Goal: Information Seeking & Learning: Understand process/instructions

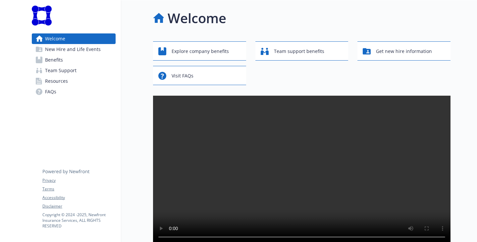
scroll to position [99, 0]
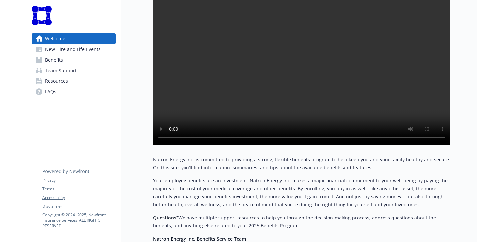
click at [63, 86] on span "Resources" at bounding box center [56, 81] width 23 height 11
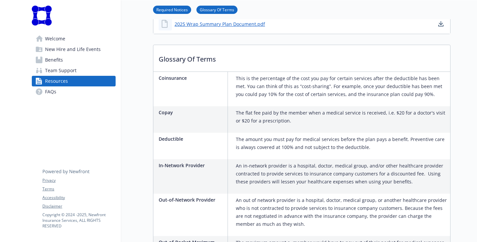
scroll to position [166, 0]
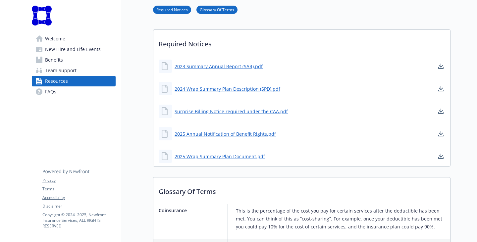
click at [75, 76] on span "Team Support" at bounding box center [60, 70] width 31 height 11
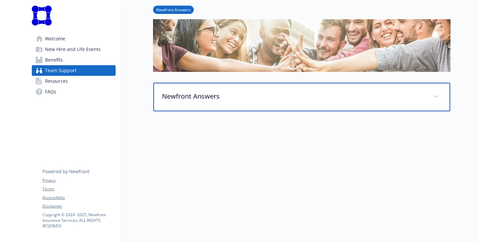
click at [166, 91] on p "Newfront Answers" at bounding box center [294, 96] width 264 height 10
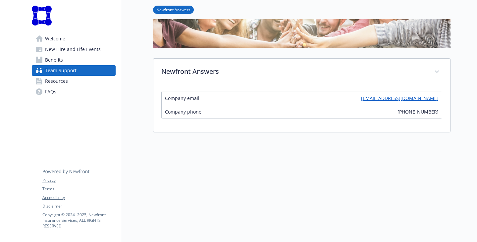
click at [70, 65] on link "Benefits" at bounding box center [74, 60] width 84 height 11
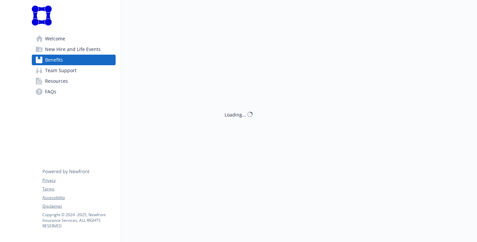
click at [71, 55] on span "New Hire and Life Events" at bounding box center [73, 49] width 56 height 11
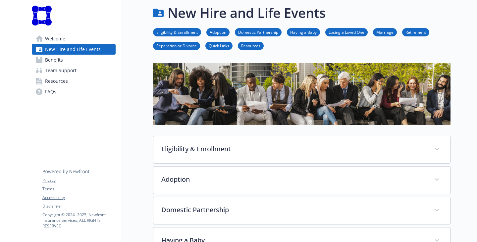
click at [405, 32] on li "Retirement" at bounding box center [415, 32] width 27 height 8
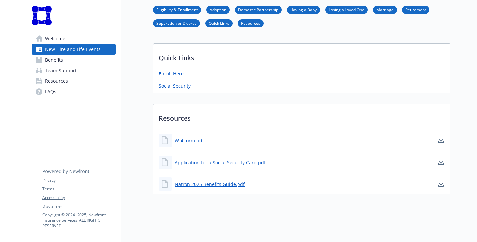
scroll to position [458, 0]
click at [192, 180] on link "Natron 2025 Benefits Guide.pdf" at bounding box center [210, 184] width 72 height 8
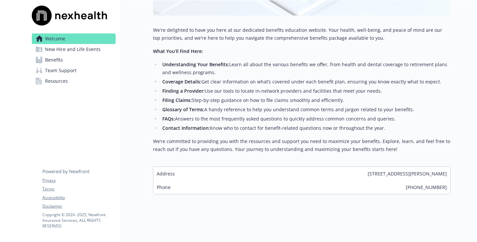
scroll to position [10, 0]
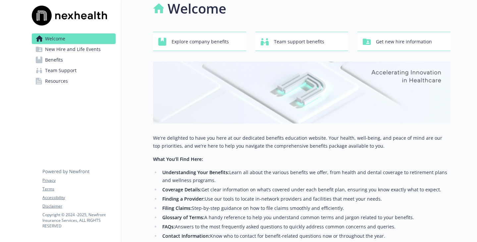
click at [63, 65] on span "Benefits" at bounding box center [54, 60] width 18 height 11
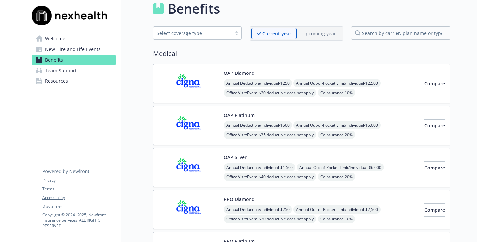
click at [62, 86] on span "Resources" at bounding box center [56, 81] width 23 height 11
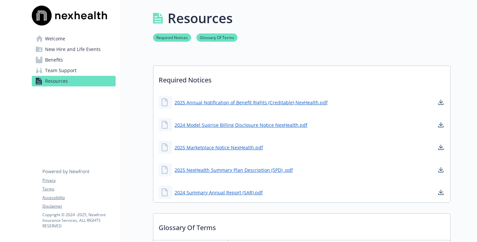
click at [76, 76] on span "Team Support" at bounding box center [60, 70] width 31 height 11
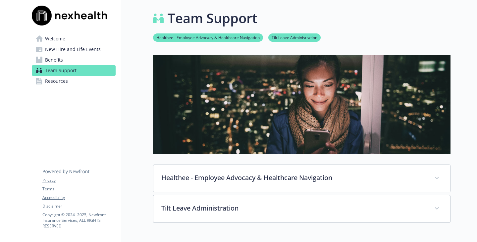
scroll to position [132, 0]
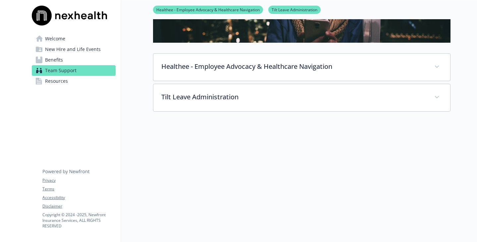
click at [69, 65] on link "Benefits" at bounding box center [74, 60] width 84 height 11
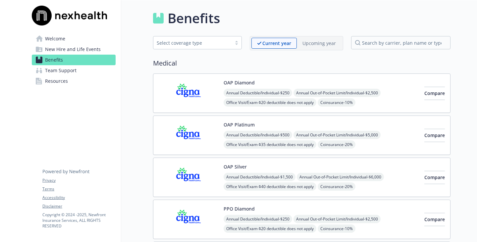
click at [63, 55] on span "New Hire and Life Events" at bounding box center [73, 49] width 56 height 11
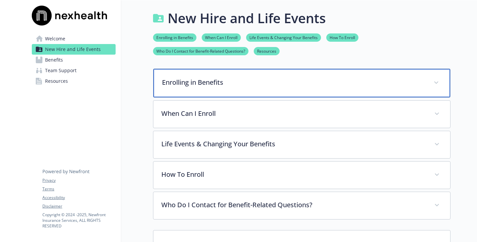
click at [175, 87] on p "Enrolling in Benefits" at bounding box center [294, 82] width 264 height 10
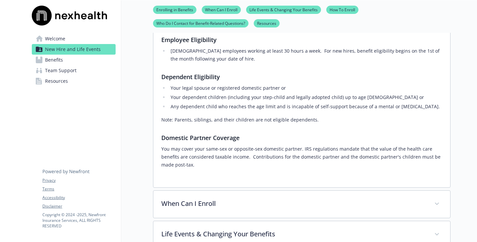
scroll to position [199, 0]
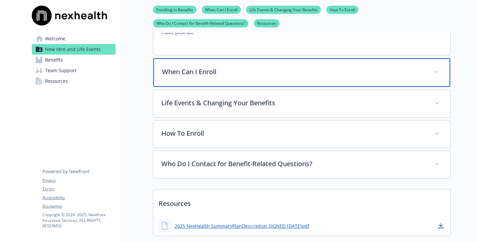
click at [251, 87] on div "When Can I Enroll" at bounding box center [301, 72] width 297 height 28
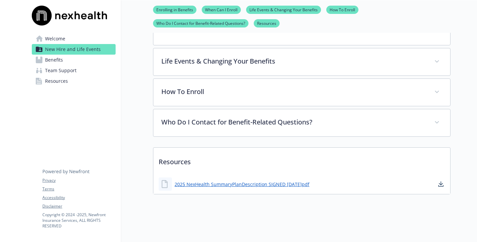
scroll to position [364, 0]
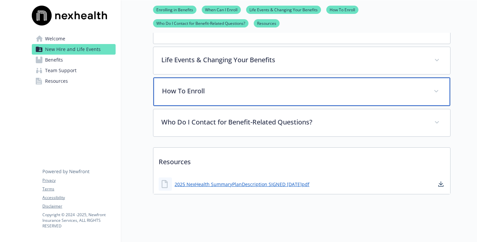
click at [176, 96] on p "How To Enroll" at bounding box center [294, 91] width 264 height 10
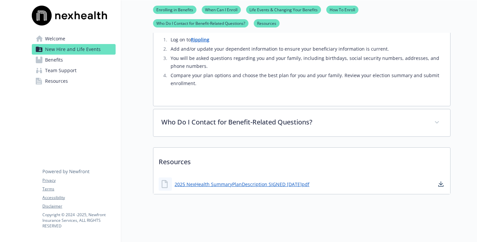
scroll to position [516, 0]
click at [259, 180] on link "2025 NexHealth SummaryPlanDescription SIGNED 2024.12.01.pdf" at bounding box center [242, 184] width 136 height 8
click at [163, 10] on link "Enrolling in Benefits" at bounding box center [174, 9] width 43 height 6
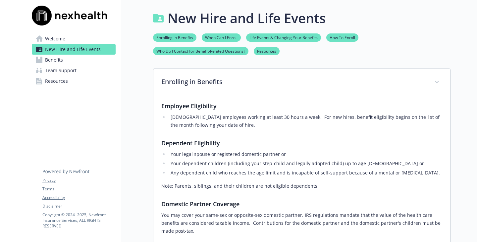
scroll to position [166, 5]
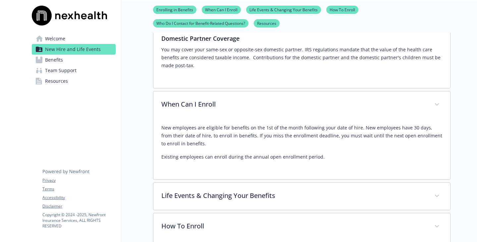
click at [48, 86] on span "Resources" at bounding box center [56, 81] width 23 height 11
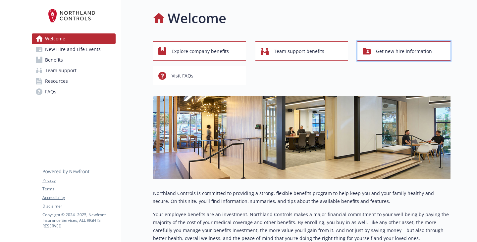
click at [376, 58] on span "Get new hire information" at bounding box center [404, 51] width 56 height 13
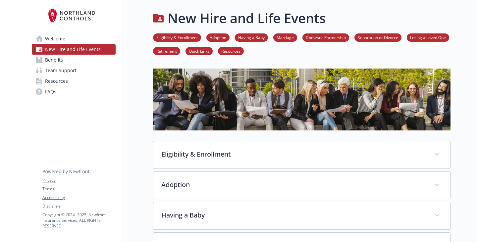
scroll to position [99, 0]
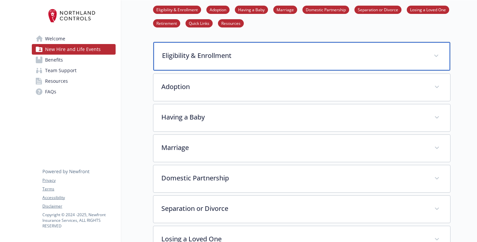
click at [201, 61] on p "Eligibility & Enrollment" at bounding box center [294, 56] width 264 height 10
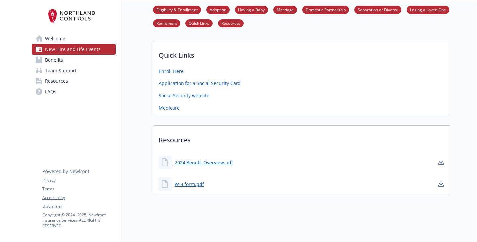
scroll to position [833, 0]
click at [159, 74] on link "Enroll Here" at bounding box center [172, 70] width 26 height 8
click at [68, 65] on link "Benefits" at bounding box center [74, 60] width 84 height 11
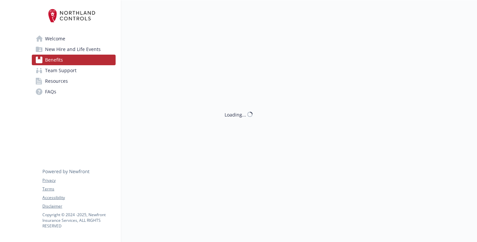
scroll to position [5, 0]
click at [63, 76] on span "Team Support" at bounding box center [60, 70] width 31 height 11
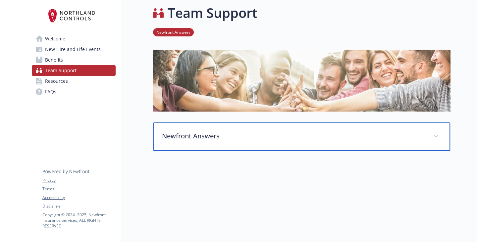
click at [207, 142] on div "Newfront Answers" at bounding box center [301, 137] width 297 height 28
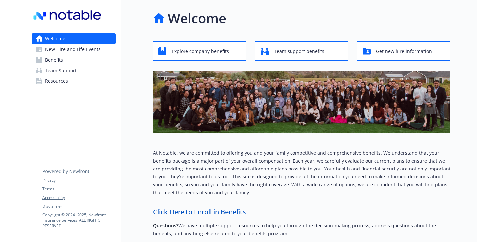
click at [66, 55] on span "New Hire and Life Events" at bounding box center [73, 49] width 56 height 11
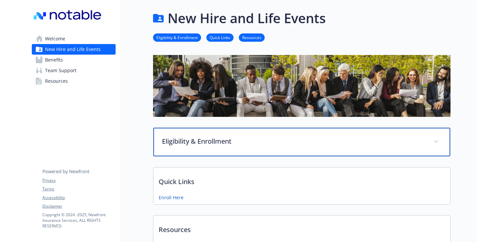
click at [210, 146] on p "Eligibility & Enrollment" at bounding box center [294, 141] width 264 height 10
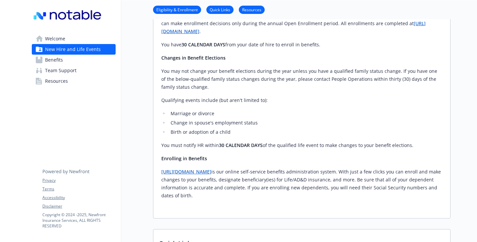
scroll to position [331, 0]
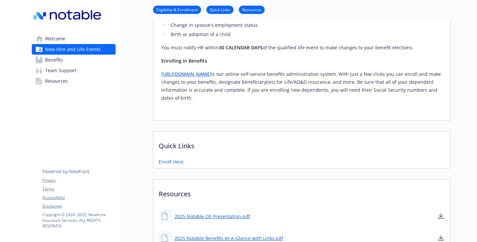
drag, startPoint x: 137, startPoint y: 165, endPoint x: 208, endPoint y: 164, distance: 70.2
copy link "https://app.rippling.com/"
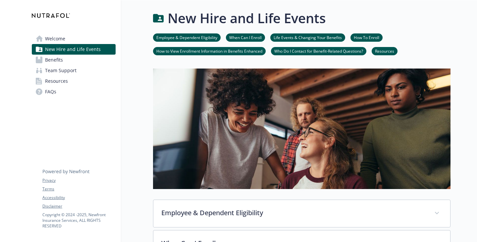
click at [355, 42] on li "How To Enroll" at bounding box center [366, 37] width 32 height 8
click at [356, 40] on link "How To Enroll" at bounding box center [366, 37] width 32 height 6
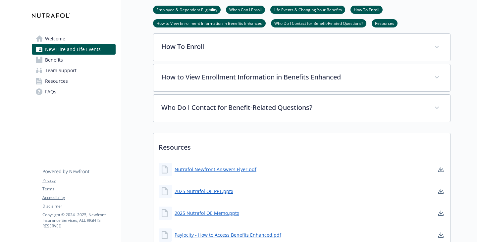
scroll to position [192, 5]
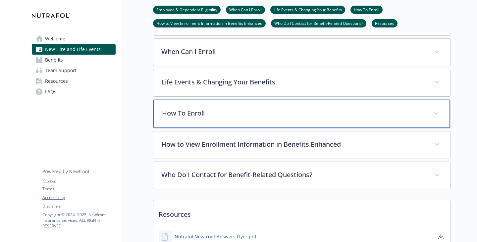
click at [214, 118] on p "How To Enroll" at bounding box center [294, 113] width 264 height 10
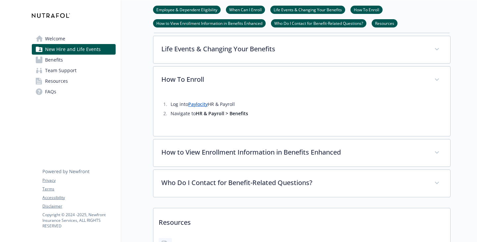
scroll to position [291, 5]
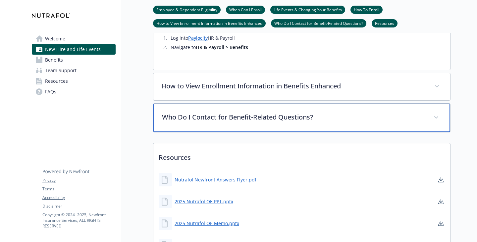
click at [222, 122] on p "Who Do I Contact for Benefit-Related Questions?" at bounding box center [294, 117] width 264 height 10
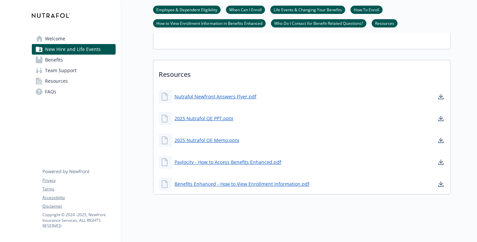
scroll to position [567, 5]
click at [213, 136] on link "2025 Nutrafol OE Memo.pptx" at bounding box center [207, 140] width 66 height 8
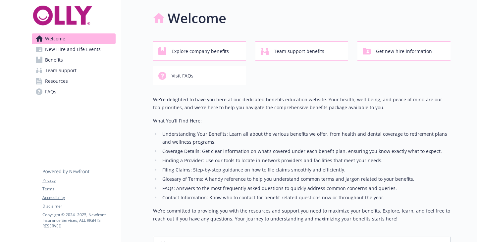
click at [75, 55] on span "New Hire and Life Events" at bounding box center [73, 49] width 56 height 11
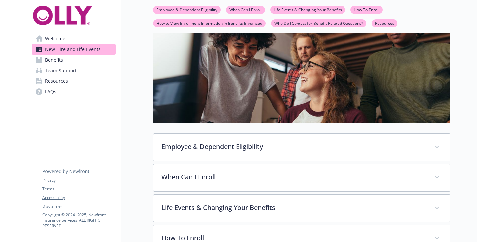
scroll to position [132, 0]
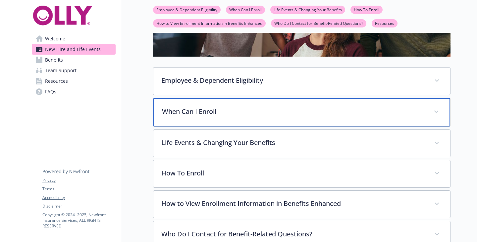
click at [209, 126] on div "When Can I Enroll" at bounding box center [301, 112] width 297 height 28
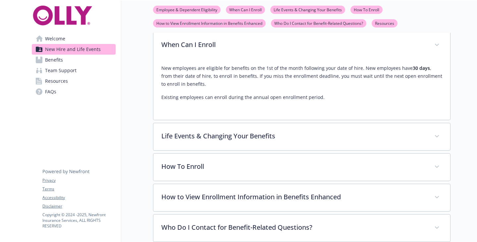
scroll to position [265, 0]
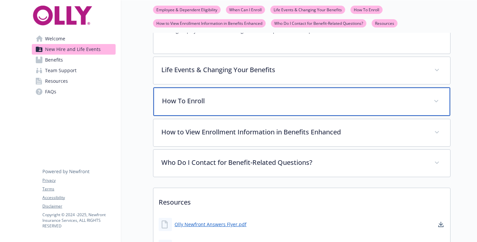
click at [189, 116] on div "How To Enroll" at bounding box center [301, 101] width 297 height 28
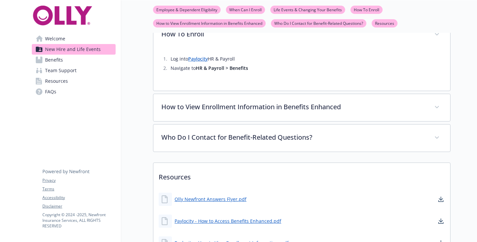
scroll to position [397, 0]
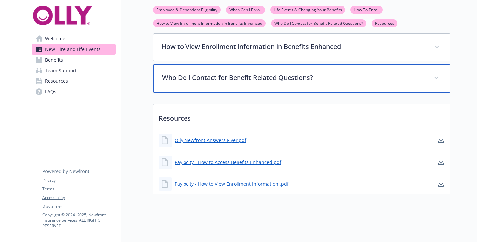
click at [216, 83] on p "Who Do I Contact for Benefit-Related Questions?" at bounding box center [294, 78] width 264 height 10
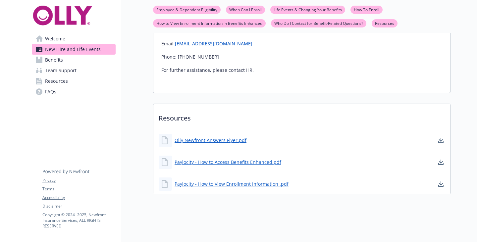
scroll to position [587, 0]
click at [65, 44] on span "Welcome" at bounding box center [55, 38] width 20 height 11
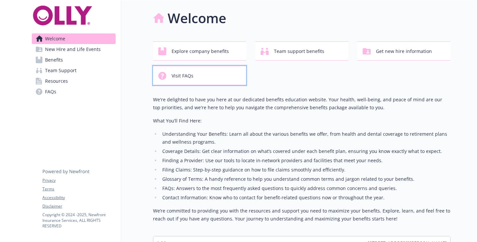
click at [243, 76] on div "Visit FAQs" at bounding box center [200, 76] width 84 height 13
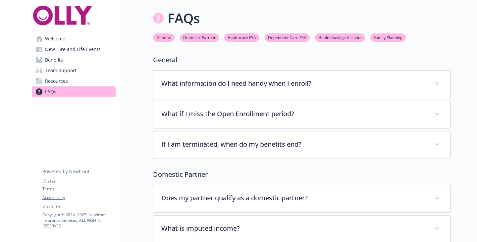
click at [61, 44] on span "Welcome" at bounding box center [55, 38] width 20 height 11
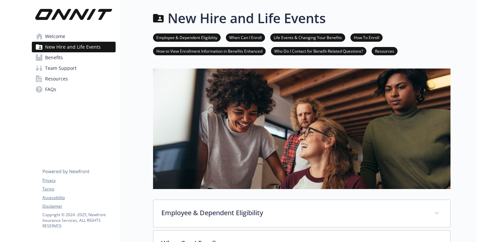
click at [358, 40] on link "How To Enroll" at bounding box center [366, 37] width 32 height 6
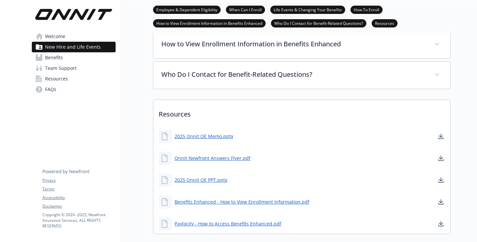
scroll to position [291, 5]
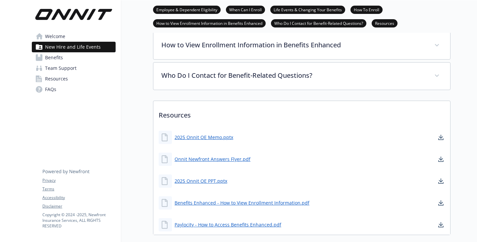
click at [168, 19] on p "How To Enroll" at bounding box center [294, 14] width 264 height 10
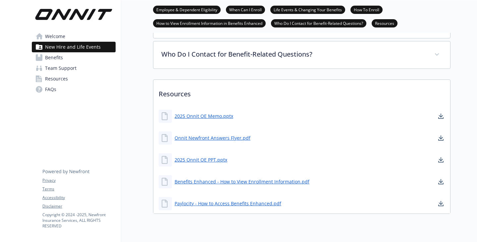
scroll to position [357, 5]
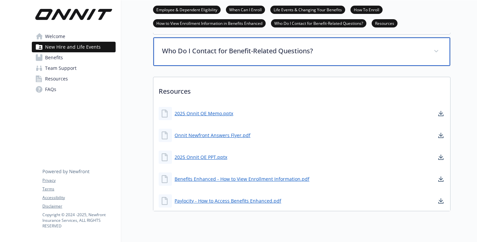
click at [244, 66] on div "Who Do I Contact for Benefit-Related Questions?" at bounding box center [301, 51] width 297 height 28
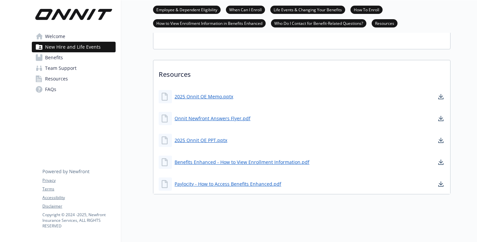
scroll to position [556, 5]
click at [195, 92] on link "2025 Onnit OE Memo.pptx" at bounding box center [204, 96] width 60 height 8
click at [231, 9] on link "When Can I Enroll" at bounding box center [245, 9] width 39 height 6
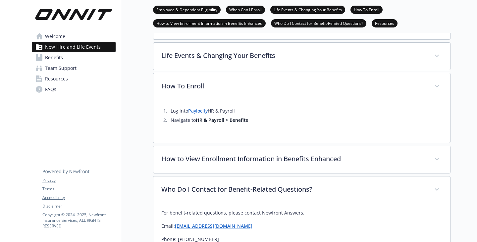
scroll to position [216, 5]
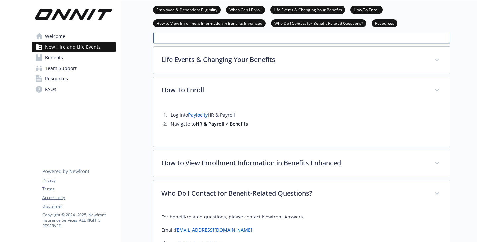
click at [179, 43] on div "When Can I Enroll" at bounding box center [301, 29] width 297 height 28
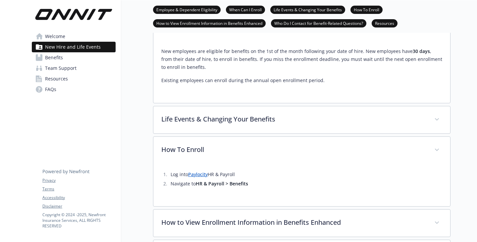
click at [371, 25] on link "Resources" at bounding box center [384, 23] width 26 height 6
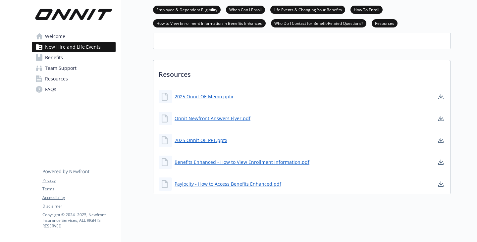
scroll to position [627, 5]
click at [45, 95] on span "FAQs" at bounding box center [50, 89] width 11 height 11
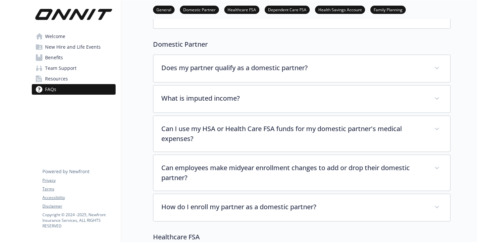
scroll to position [0, 5]
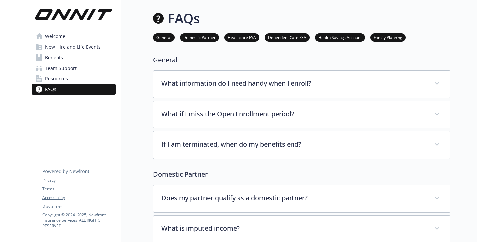
click at [86, 84] on link "Resources" at bounding box center [74, 79] width 84 height 11
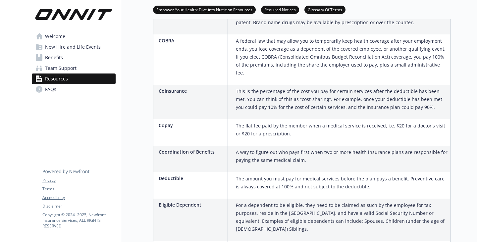
scroll to position [232, 5]
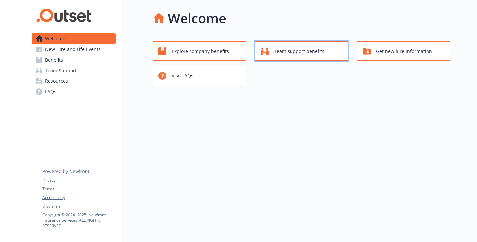
click at [322, 58] on span "Team support benefits" at bounding box center [299, 51] width 50 height 13
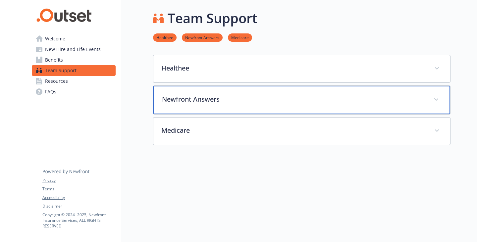
click at [192, 107] on div "Newfront Answers" at bounding box center [301, 100] width 297 height 28
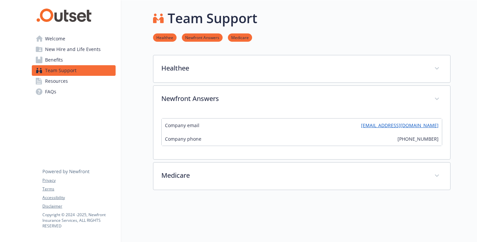
click at [78, 55] on span "New Hire and Life Events" at bounding box center [73, 49] width 56 height 11
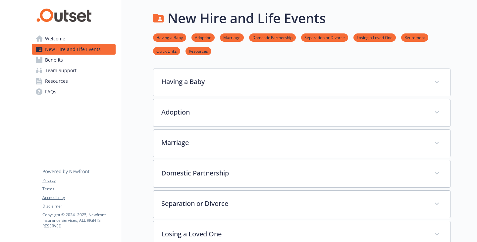
click at [65, 44] on span "Welcome" at bounding box center [55, 38] width 20 height 11
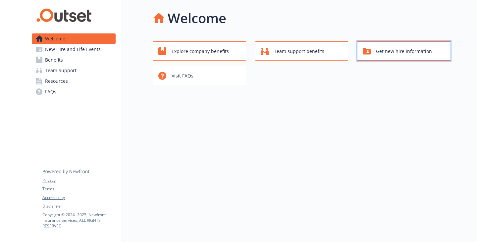
click at [363, 58] on div "Get new hire information" at bounding box center [405, 51] width 84 height 13
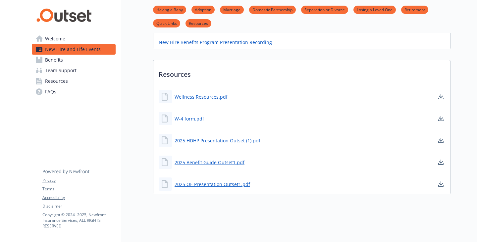
scroll to position [298, 0]
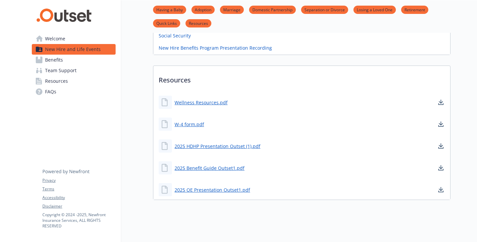
click at [159, 27] on link "Enroll Here" at bounding box center [172, 23] width 26 height 8
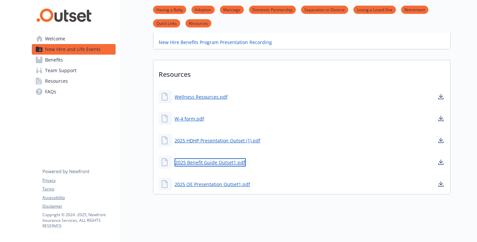
scroll to position [411, 0]
click at [209, 158] on link "2025 Benefit Guide Outset1.pdf" at bounding box center [209, 162] width 71 height 8
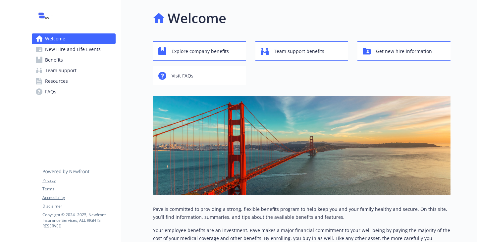
click at [71, 55] on span "New Hire and Life Events" at bounding box center [73, 49] width 56 height 11
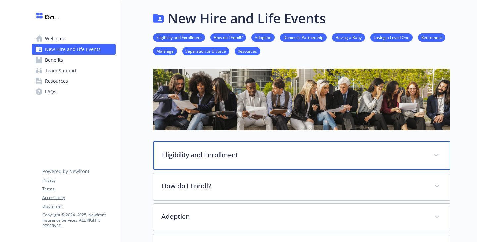
click at [201, 160] on p "Eligibility and Enrollment" at bounding box center [294, 155] width 264 height 10
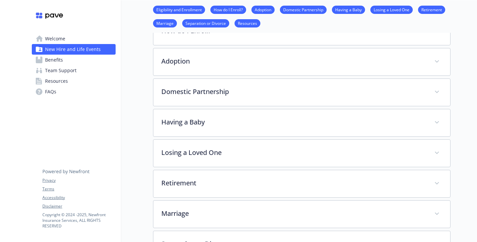
scroll to position [662, 0]
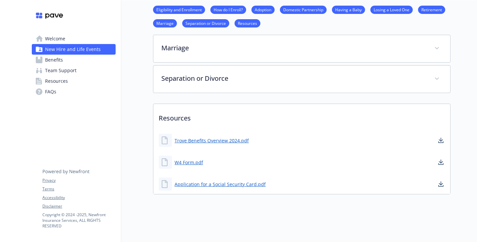
scroll to position [1151, 0]
click at [64, 97] on link "FAQs" at bounding box center [74, 91] width 84 height 11
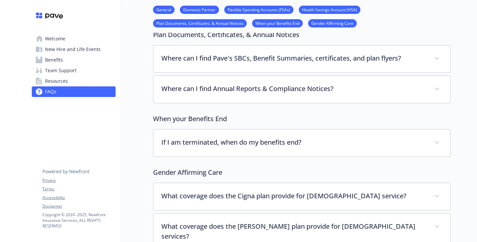
scroll to position [951, 0]
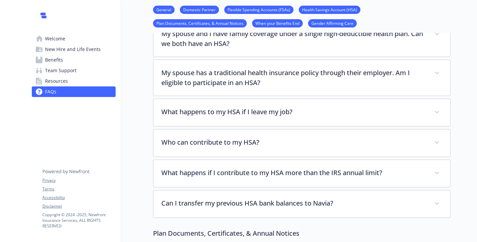
click at [153, 9] on link "General" at bounding box center [164, 9] width 22 height 6
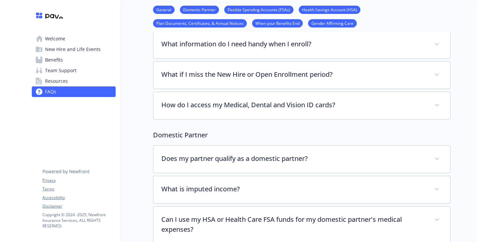
scroll to position [39, 5]
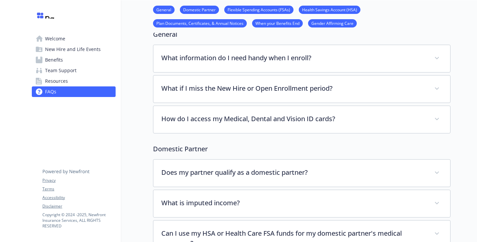
click at [65, 86] on span "Resources" at bounding box center [56, 81] width 23 height 11
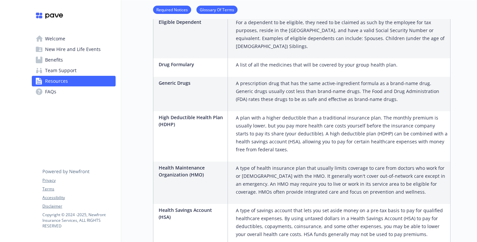
scroll to position [801, 5]
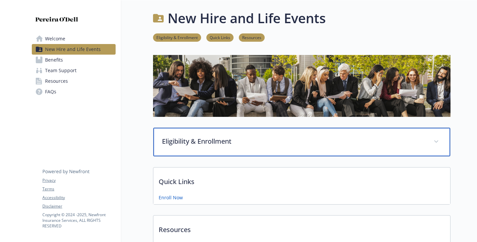
click at [190, 156] on div "Eligibility & Enrollment" at bounding box center [301, 142] width 297 height 28
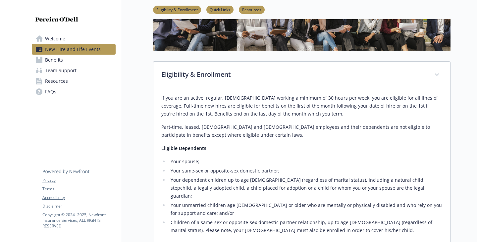
scroll to position [199, 0]
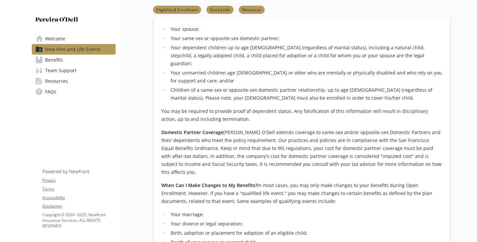
click at [57, 86] on span "Resources" at bounding box center [56, 81] width 23 height 11
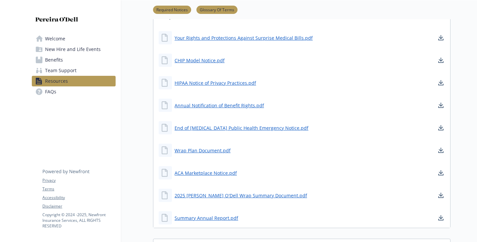
scroll to position [199, 0]
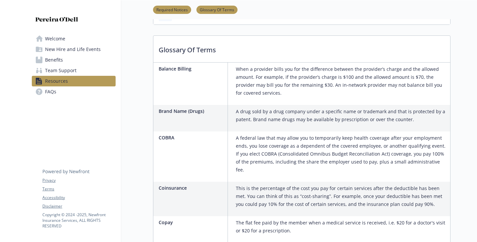
click at [70, 76] on span "Team Support" at bounding box center [60, 70] width 31 height 11
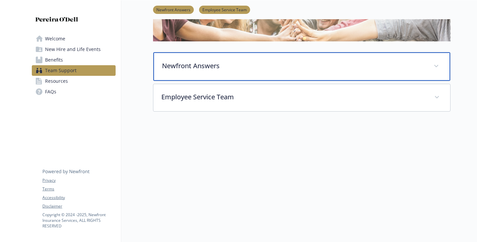
click at [183, 61] on p "Newfront Answers" at bounding box center [294, 66] width 264 height 10
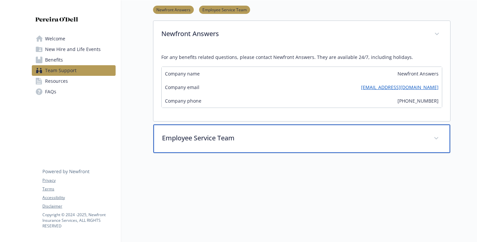
click at [191, 143] on p "Employee Service Team" at bounding box center [294, 138] width 264 height 10
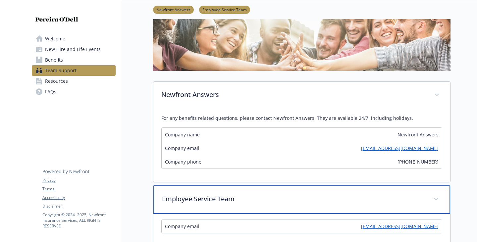
scroll to position [0, 0]
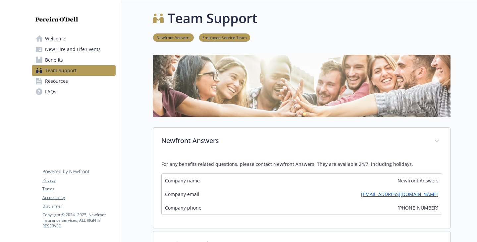
click at [81, 52] on span "New Hire and Life Events" at bounding box center [73, 49] width 56 height 11
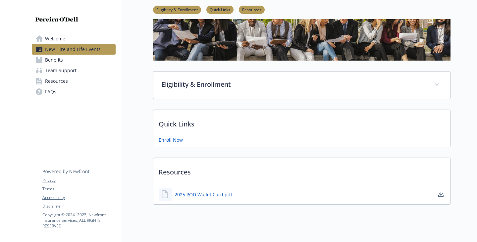
scroll to position [110, 0]
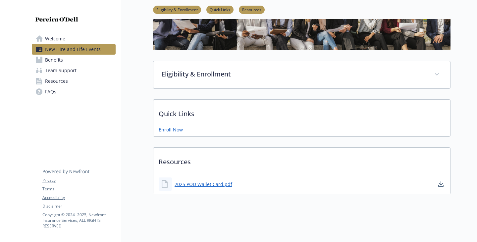
click at [65, 44] on span "Welcome" at bounding box center [55, 38] width 20 height 11
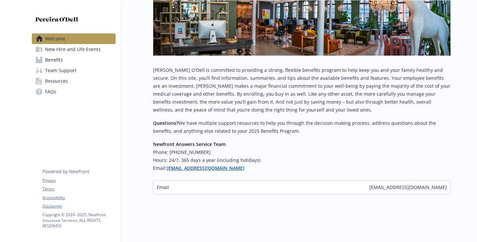
scroll to position [164, 0]
